Goal: Task Accomplishment & Management: Manage account settings

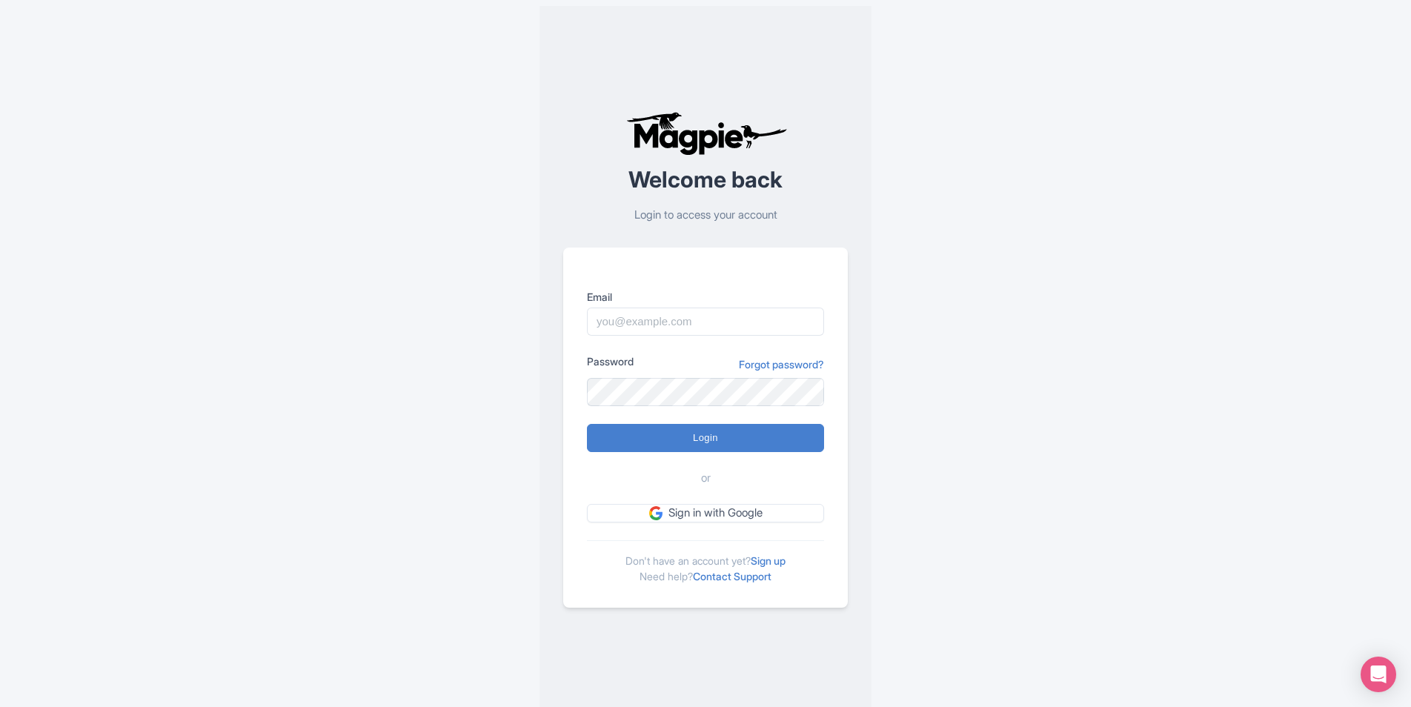
click at [960, 410] on div "Welcome back Login to access your account Email Password Forgot password? Login…" at bounding box center [705, 359] width 948 height 719
click at [798, 322] on input "Email" at bounding box center [705, 322] width 237 height 28
type input "[PERSON_NAME][EMAIL_ADDRESS][DOMAIN_NAME]"
click at [587, 424] on input "Login" at bounding box center [705, 438] width 237 height 28
type input "Logging in..."
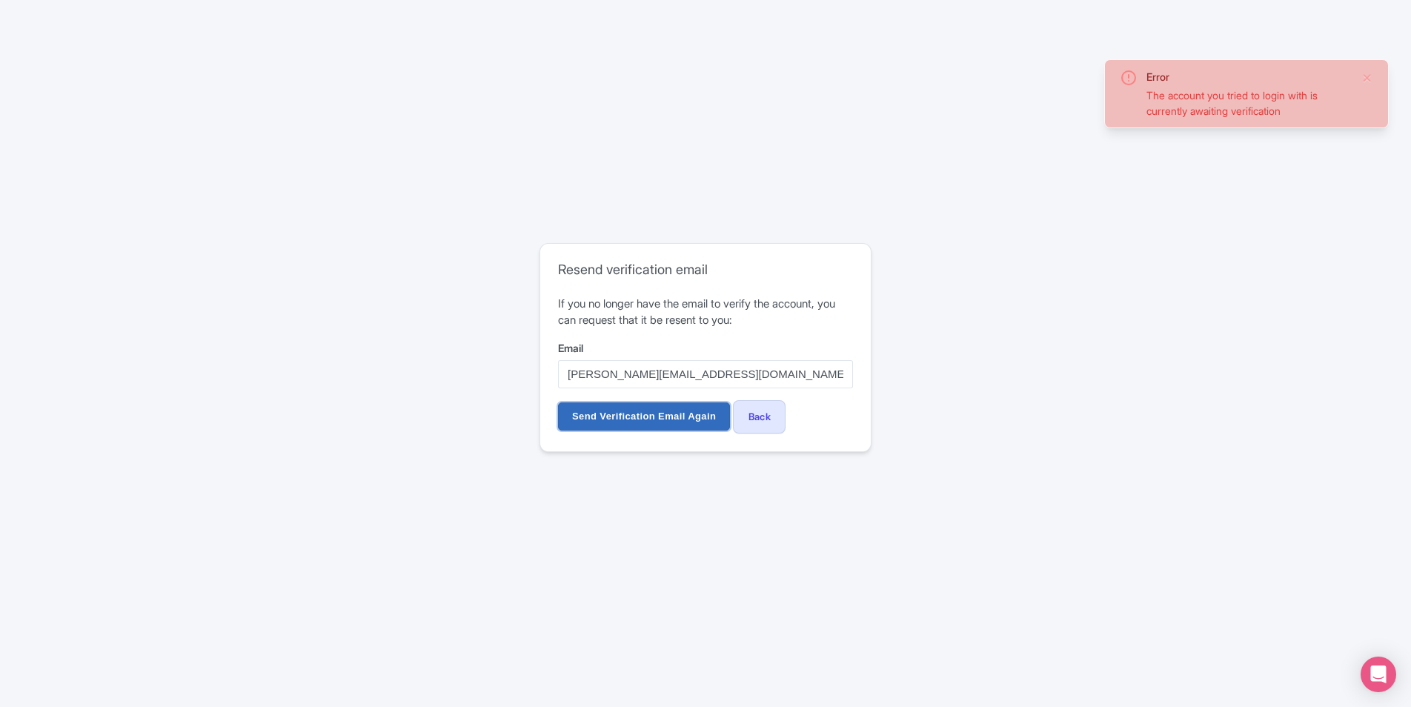
click at [649, 419] on input "Send Verification Email Again" at bounding box center [644, 416] width 172 height 28
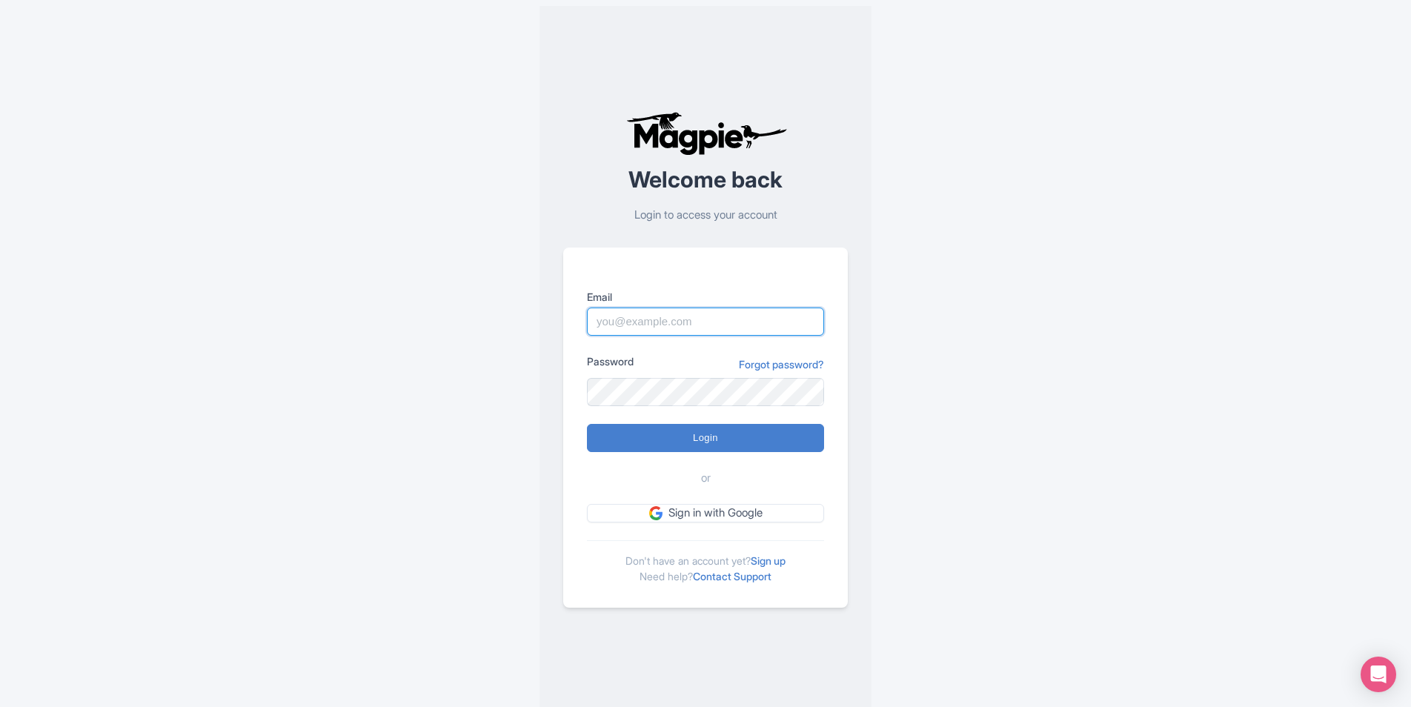
click at [774, 320] on input "Email" at bounding box center [705, 322] width 237 height 28
type input "[PERSON_NAME][EMAIL_ADDRESS][DOMAIN_NAME]"
click at [587, 424] on input "Login" at bounding box center [705, 438] width 237 height 28
type input "Logging in..."
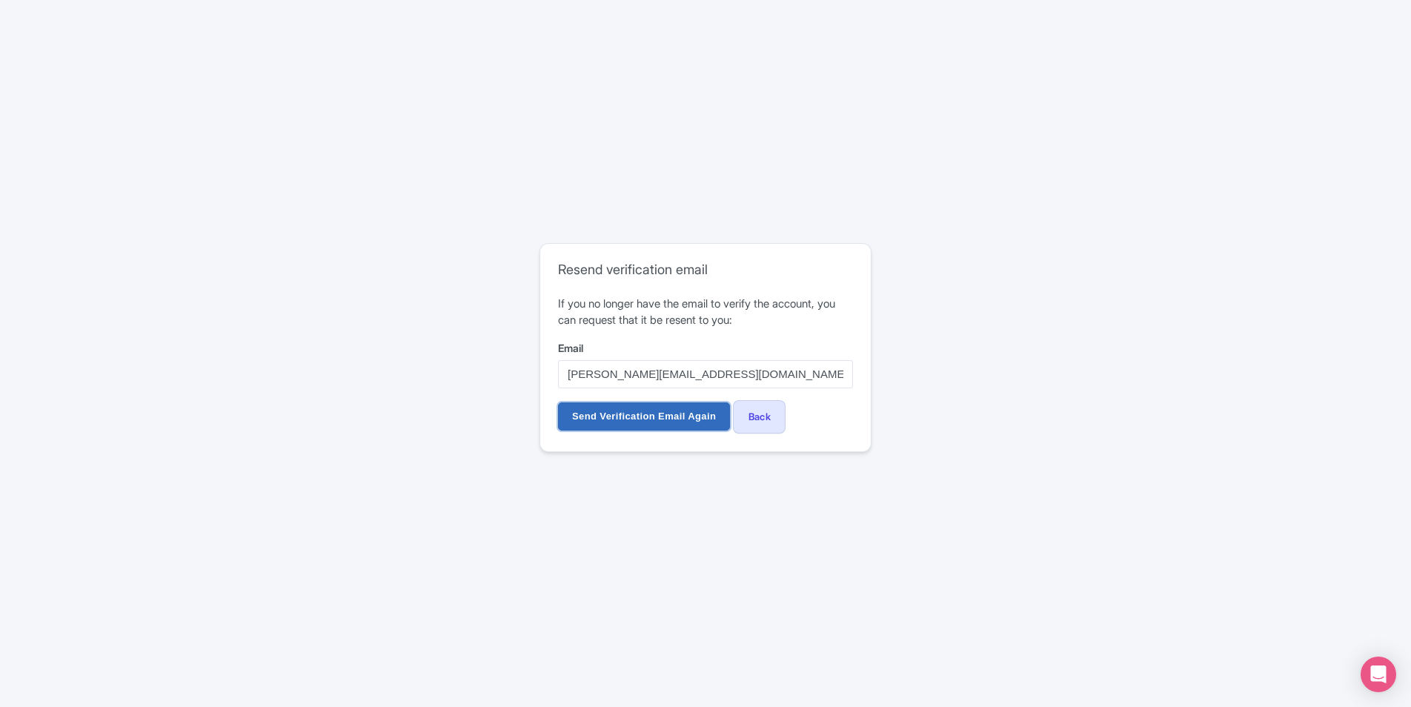
click at [642, 408] on input "Send Verification Email Again" at bounding box center [644, 416] width 172 height 28
